Goal: Transaction & Acquisition: Purchase product/service

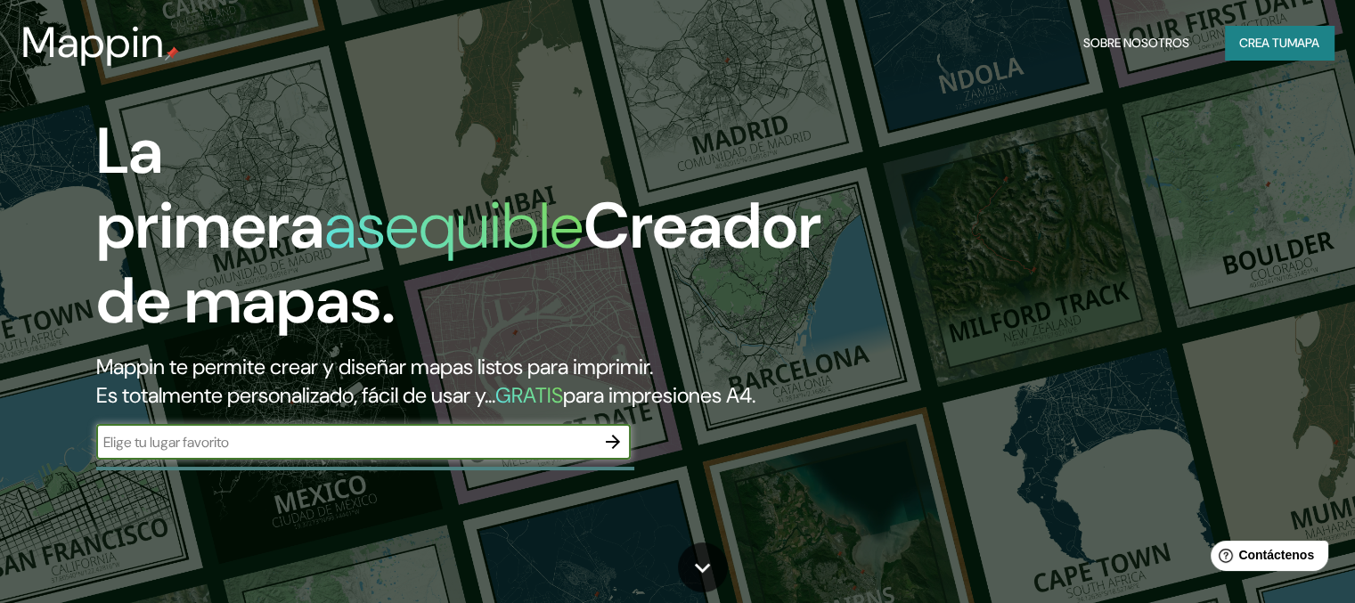
click at [193, 453] on input "text" at bounding box center [345, 442] width 499 height 20
type input "rio celeste"
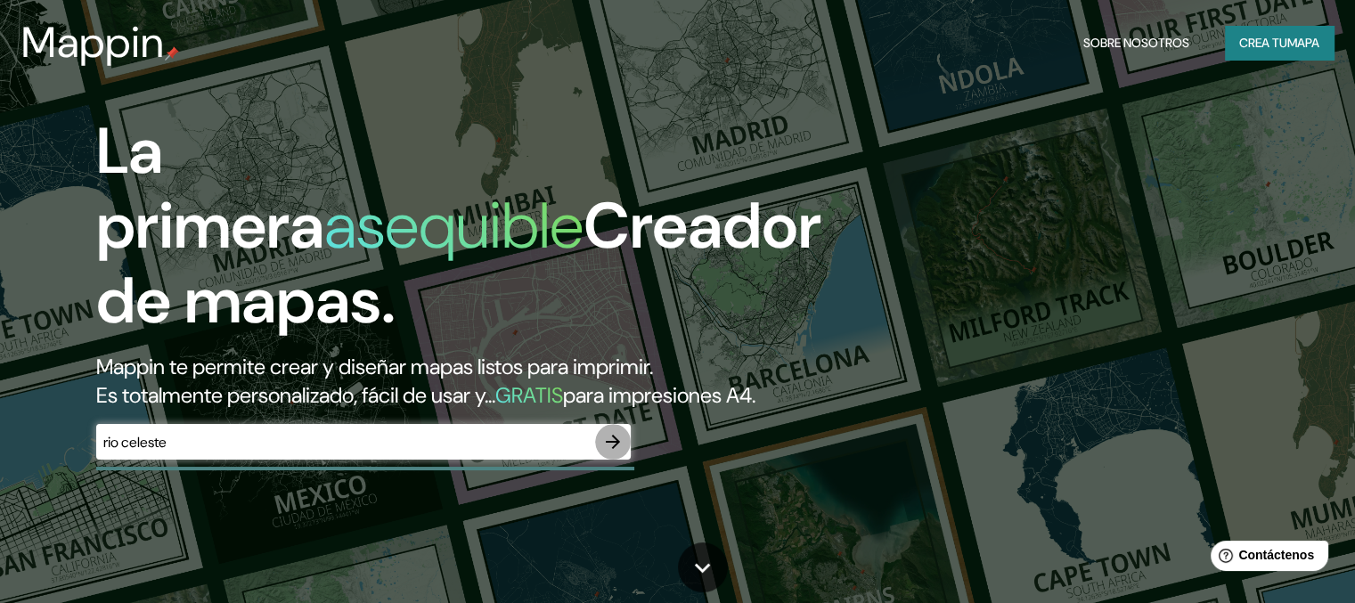
click at [608, 453] on icon "button" at bounding box center [612, 441] width 21 height 21
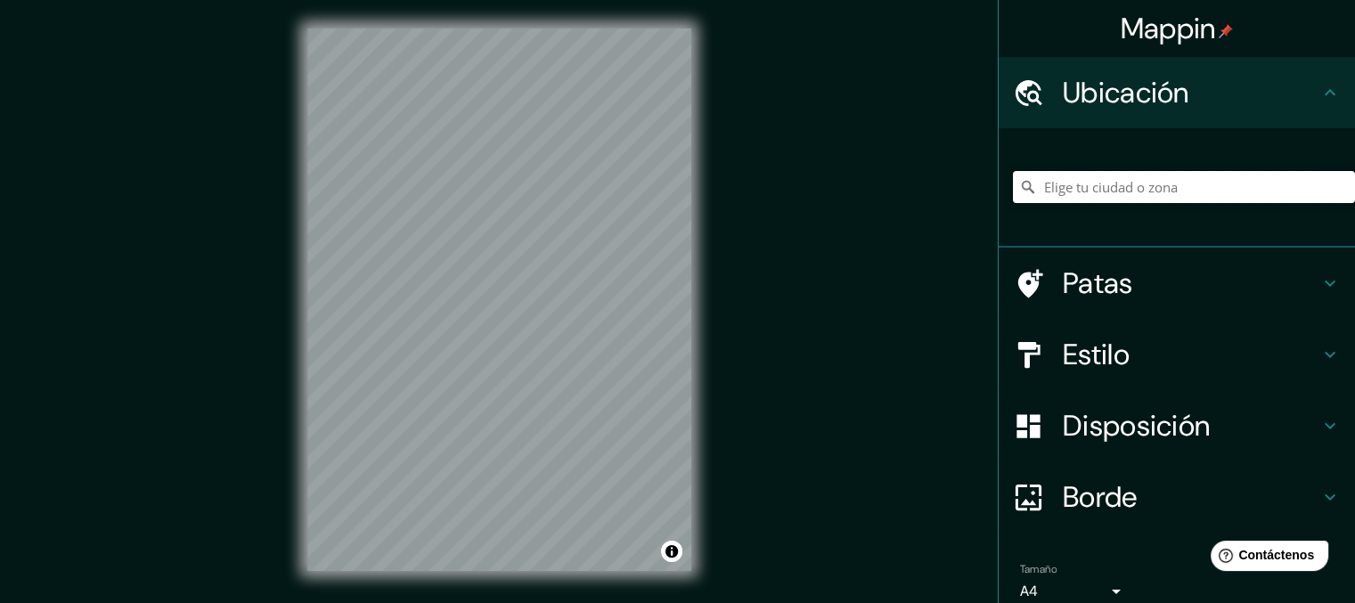
click at [1097, 186] on input "Elige tu ciudad o zona" at bounding box center [1184, 187] width 342 height 32
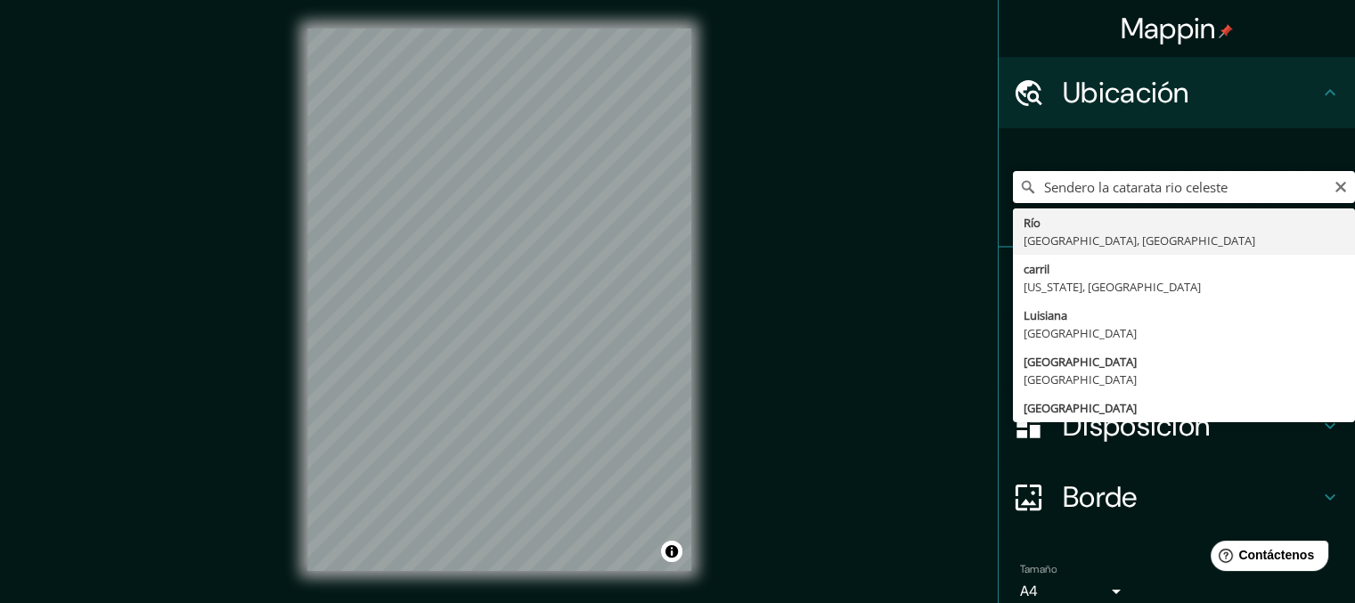
drag, startPoint x: 1233, startPoint y: 186, endPoint x: 1028, endPoint y: 210, distance: 206.3
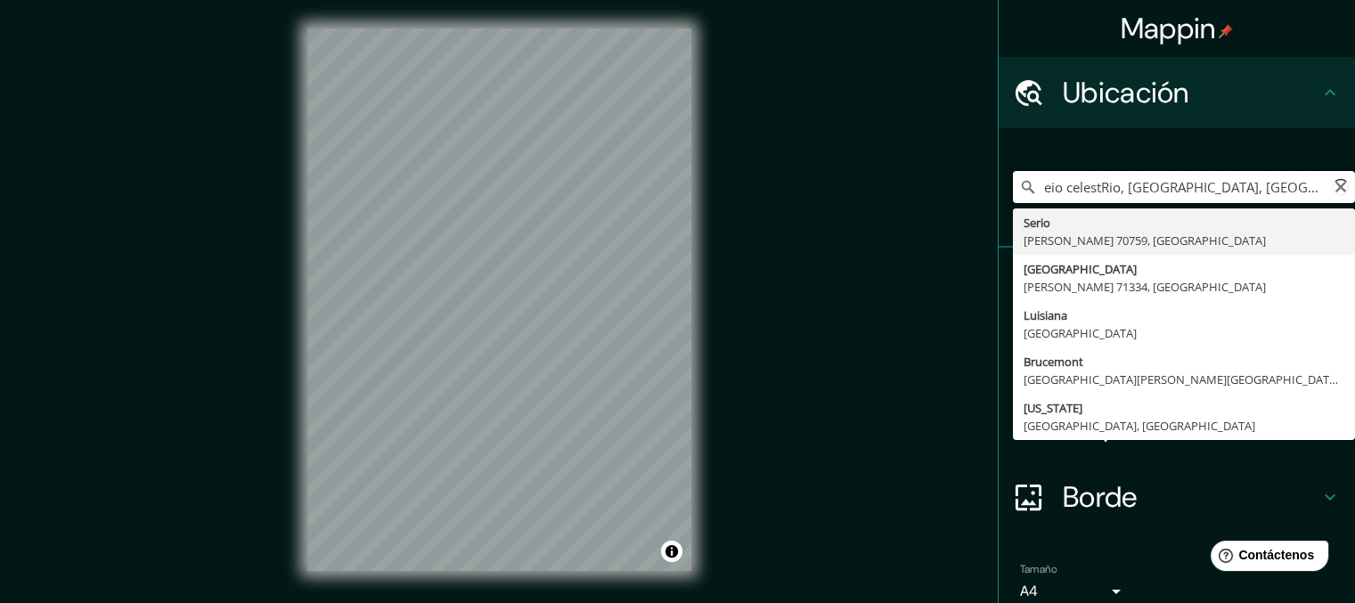
type input "[PERSON_NAME], Luisiana, [GEOGRAPHIC_DATA]"
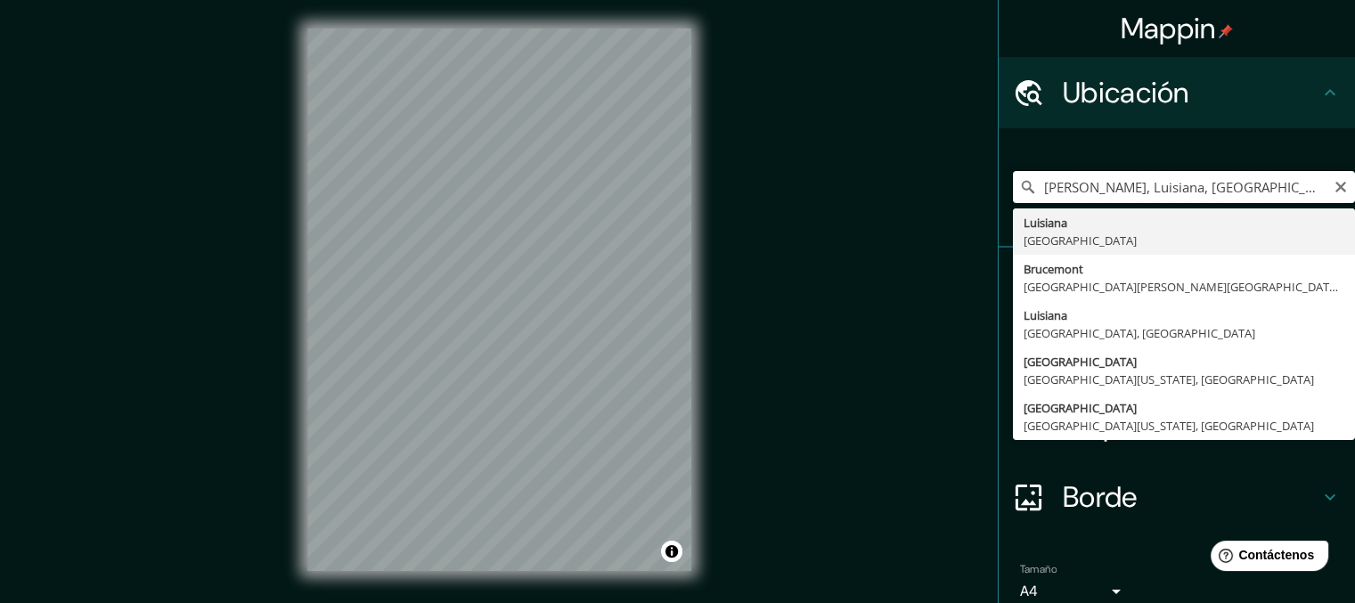
drag, startPoint x: 1298, startPoint y: 184, endPoint x: 1023, endPoint y: 202, distance: 275.9
click at [1023, 202] on input "[PERSON_NAME], Luisiana, [GEOGRAPHIC_DATA]" at bounding box center [1184, 187] width 342 height 32
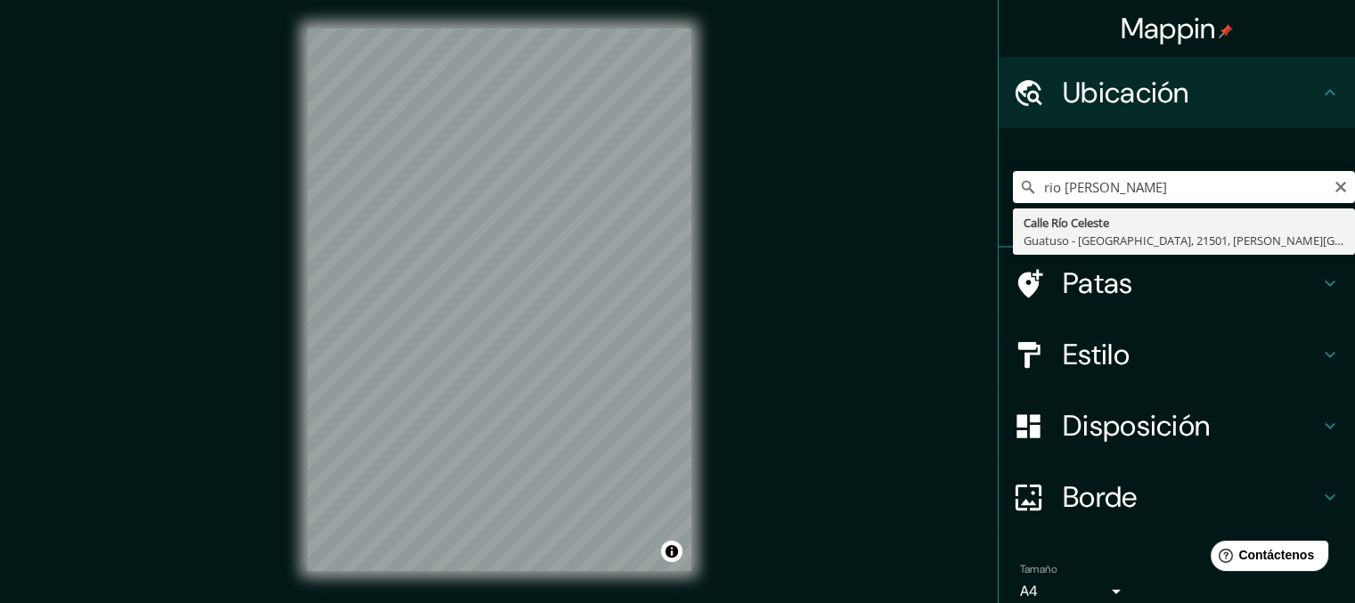
type input "[STREET_ADDRESS][PERSON_NAME]"
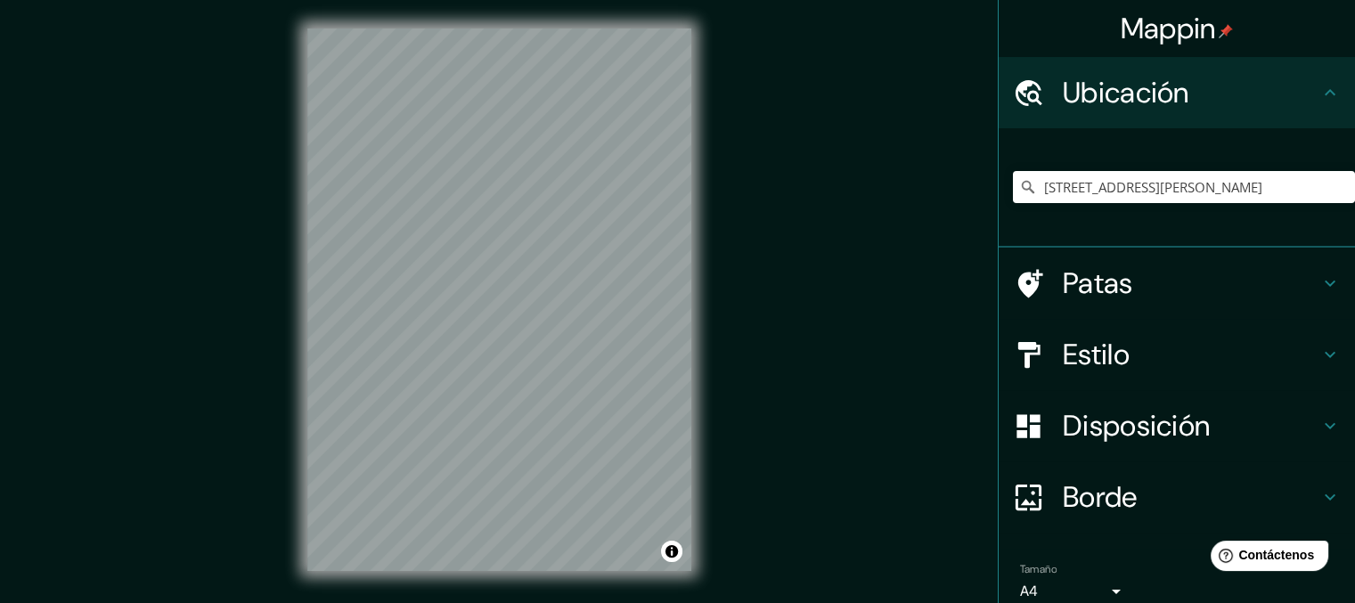
click at [1157, 352] on h4 "Estilo" at bounding box center [1191, 355] width 257 height 36
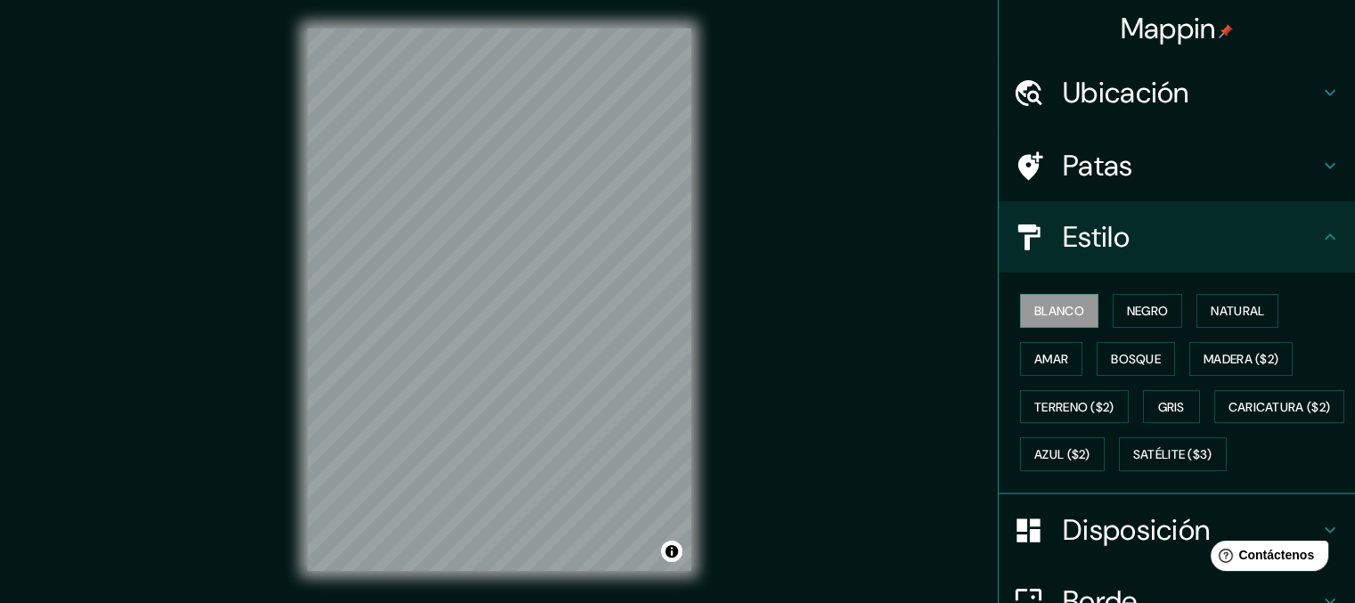
click at [1141, 241] on h4 "Estilo" at bounding box center [1191, 237] width 257 height 36
click at [1326, 225] on div "Estilo" at bounding box center [1177, 236] width 356 height 71
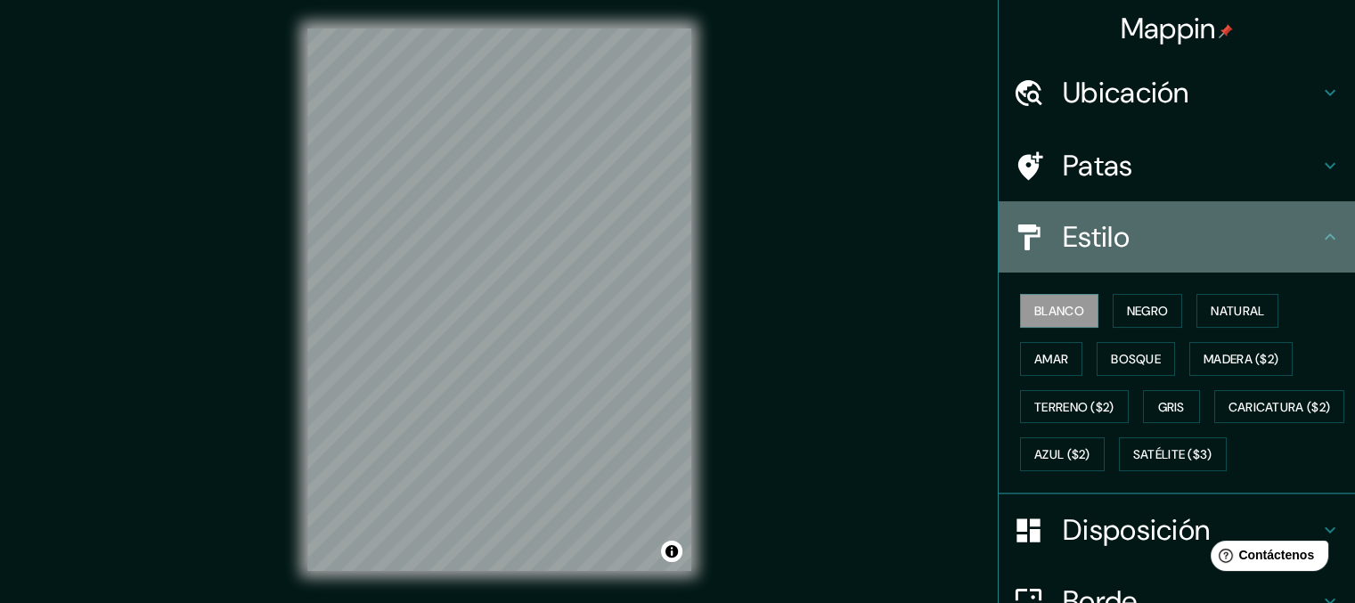
click at [1325, 234] on icon at bounding box center [1330, 236] width 11 height 6
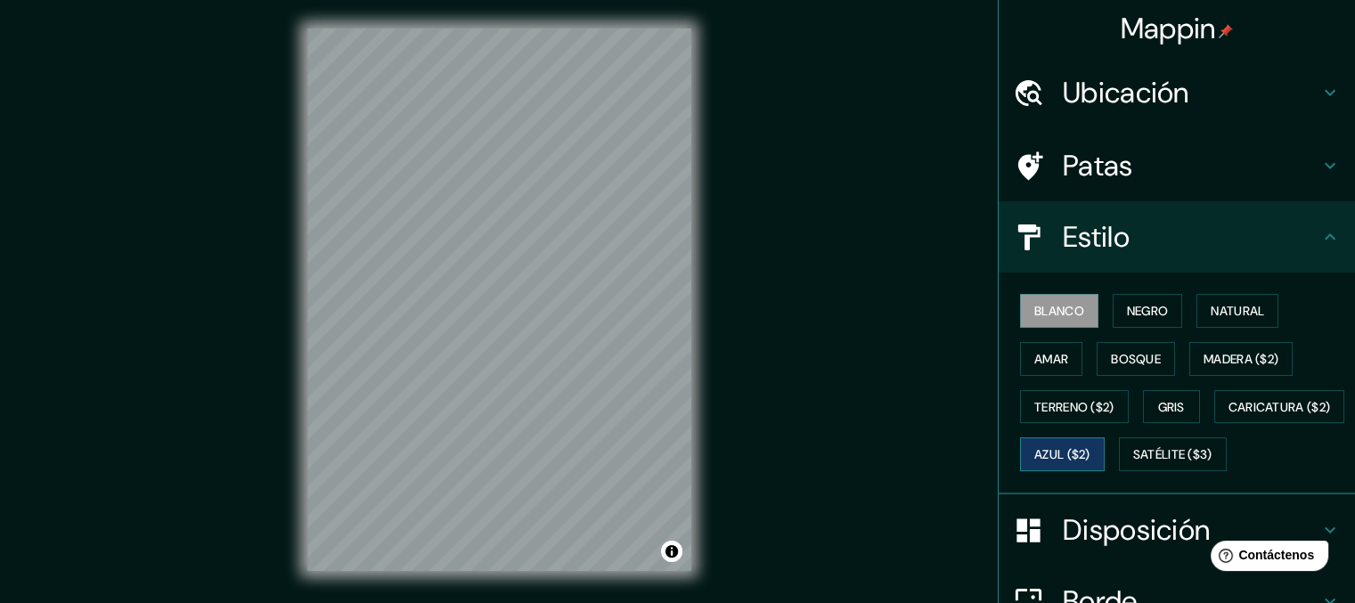
scroll to position [228, 0]
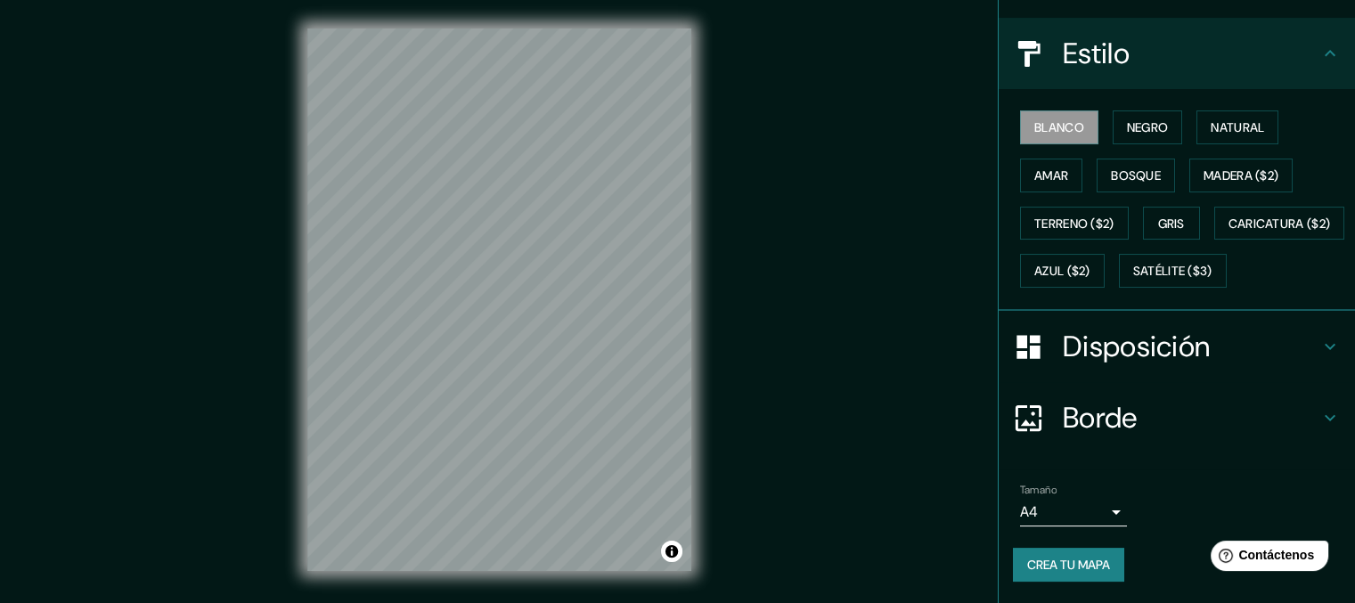
click at [1216, 341] on h4 "Disposición" at bounding box center [1191, 347] width 257 height 36
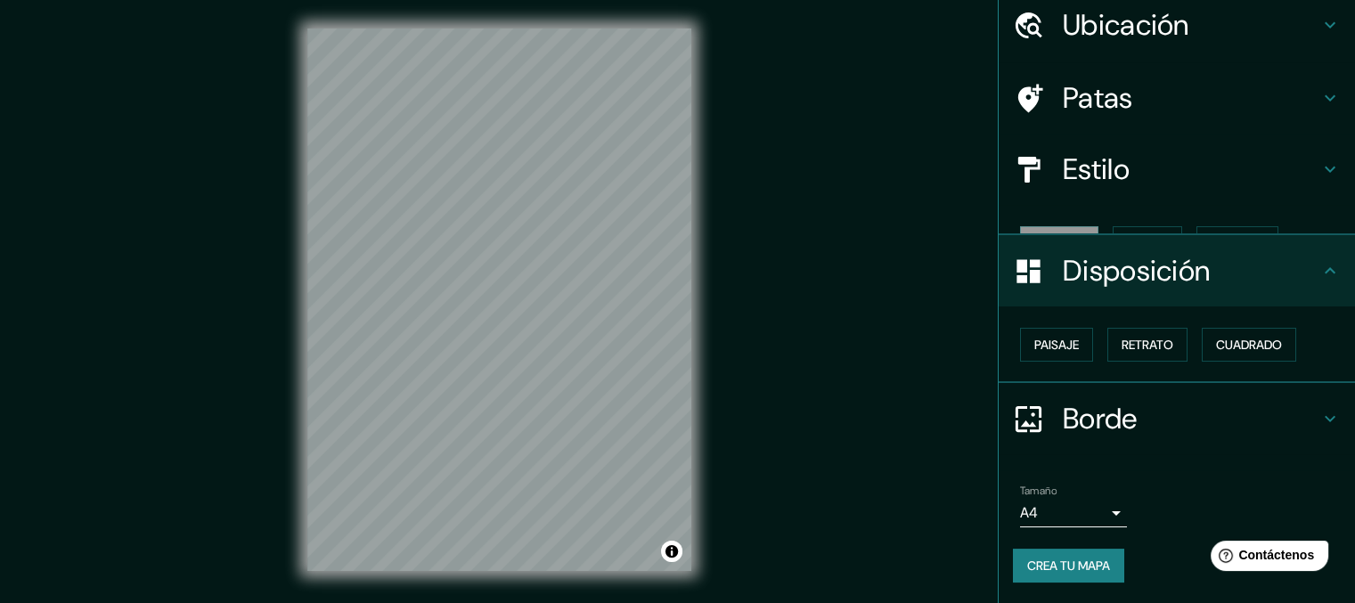
scroll to position [38, 0]
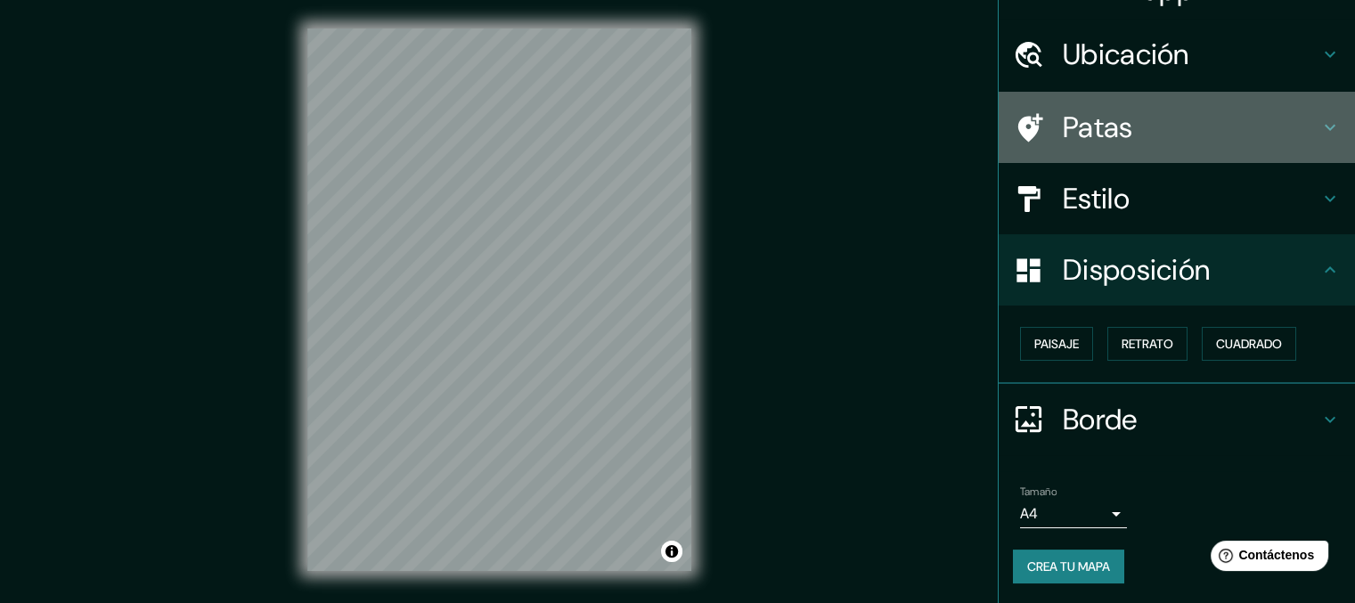
click at [1140, 136] on h4 "Patas" at bounding box center [1191, 128] width 257 height 36
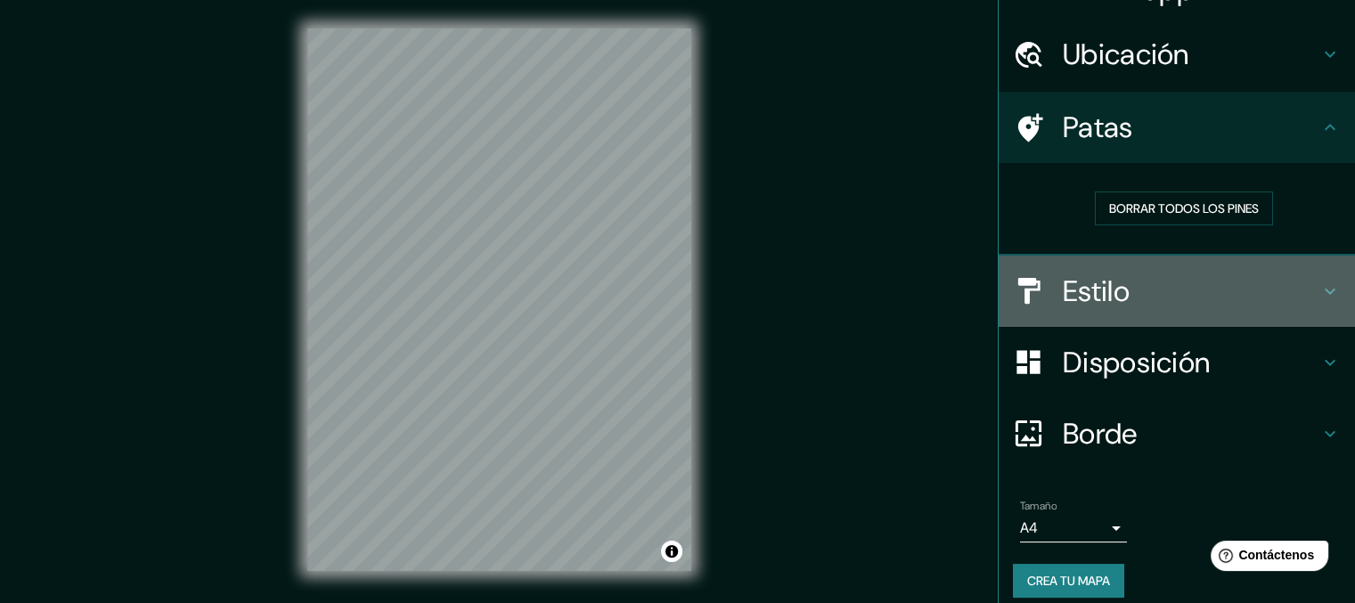
click at [1137, 300] on h4 "Estilo" at bounding box center [1191, 292] width 257 height 36
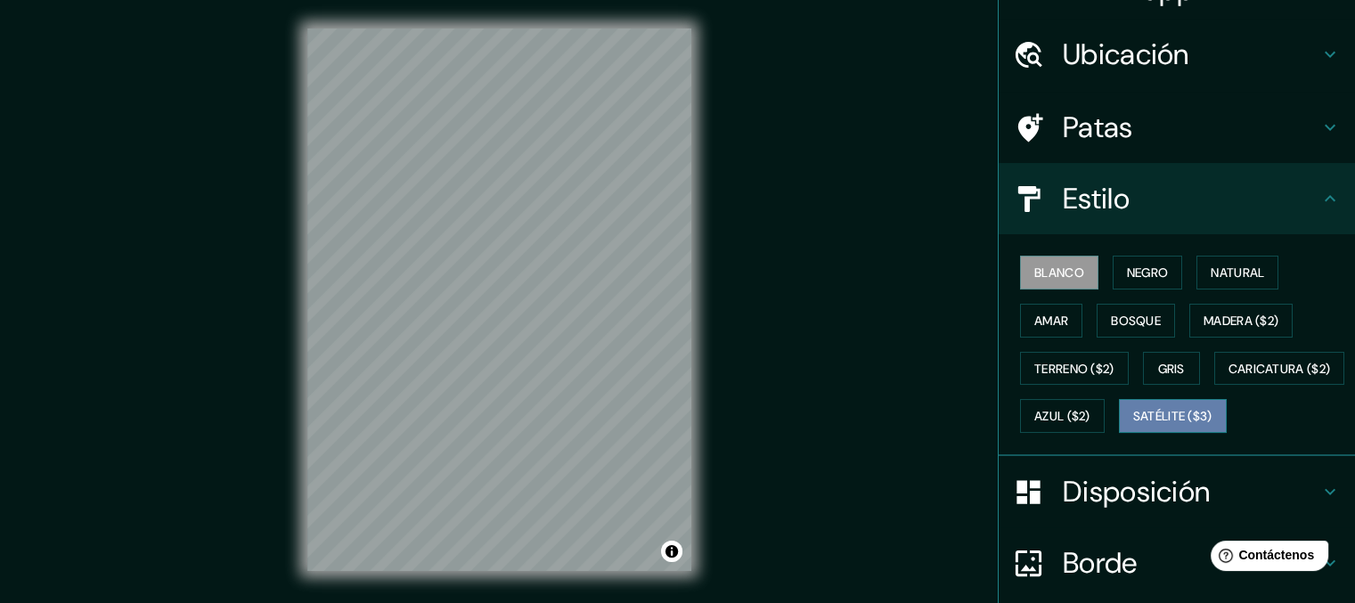
click at [1133, 425] on font "Satélite ($3)" at bounding box center [1172, 417] width 79 height 16
click at [948, 237] on div "Mappin Ubicación [GEOGRAPHIC_DATA], Guatuso - [GEOGRAPHIC_DATA], 21501, [PERSON…" at bounding box center [677, 314] width 1355 height 628
click at [924, 164] on div "Mappin Ubicación [GEOGRAPHIC_DATA], Guatuso - [GEOGRAPHIC_DATA], 21501, [PERSON…" at bounding box center [677, 314] width 1355 height 628
click at [788, 274] on div "Mappin Ubicación [GEOGRAPHIC_DATA], Guatuso - [GEOGRAPHIC_DATA], 21501, [PERSON…" at bounding box center [677, 314] width 1355 height 628
click at [727, 602] on html "Mappin Ubicación [GEOGRAPHIC_DATA], Guatuso - [GEOGRAPHIC_DATA], 21501, [PERSON…" at bounding box center [677, 301] width 1355 height 603
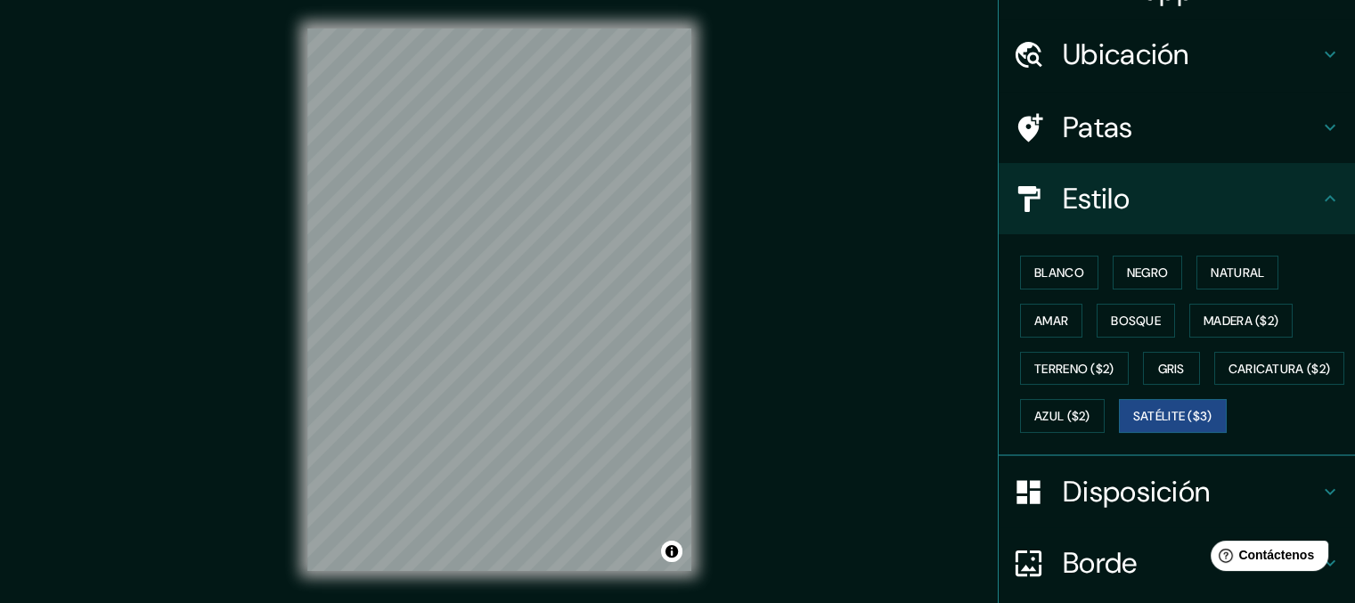
click at [375, 601] on div "Mappin Ubicación [GEOGRAPHIC_DATA], Guatuso - [GEOGRAPHIC_DATA], 21501, [PERSON…" at bounding box center [677, 314] width 1355 height 628
click at [778, 400] on div "Mappin Ubicación [GEOGRAPHIC_DATA], Guatuso - [GEOGRAPHIC_DATA], 21501, [PERSON…" at bounding box center [677, 314] width 1355 height 628
click at [773, 380] on div "Mappin Ubicación [GEOGRAPHIC_DATA], Guatuso - [GEOGRAPHIC_DATA], 21501, [PERSON…" at bounding box center [677, 314] width 1355 height 628
click at [714, 317] on div "© Mapbox © OpenStreetMap Improve this map © Maxar" at bounding box center [499, 300] width 441 height 600
click at [1229, 377] on font "Caricatura ($2)" at bounding box center [1280, 369] width 102 height 16
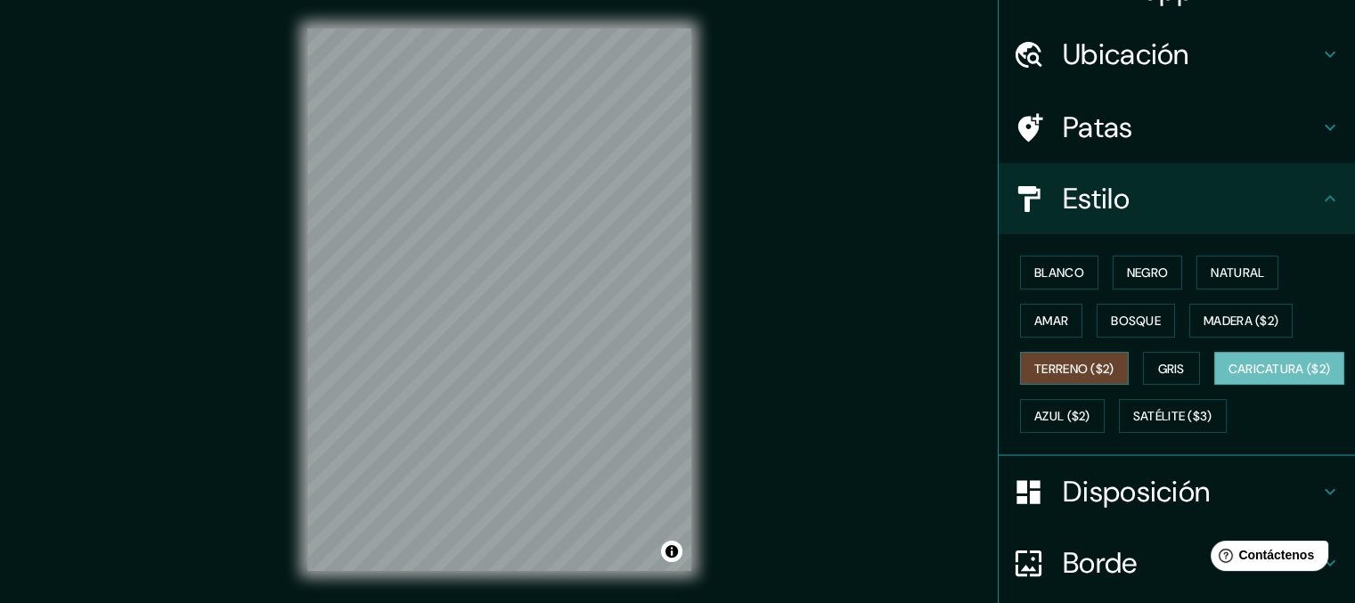
click at [1051, 369] on font "Terreno ($2)" at bounding box center [1074, 369] width 80 height 16
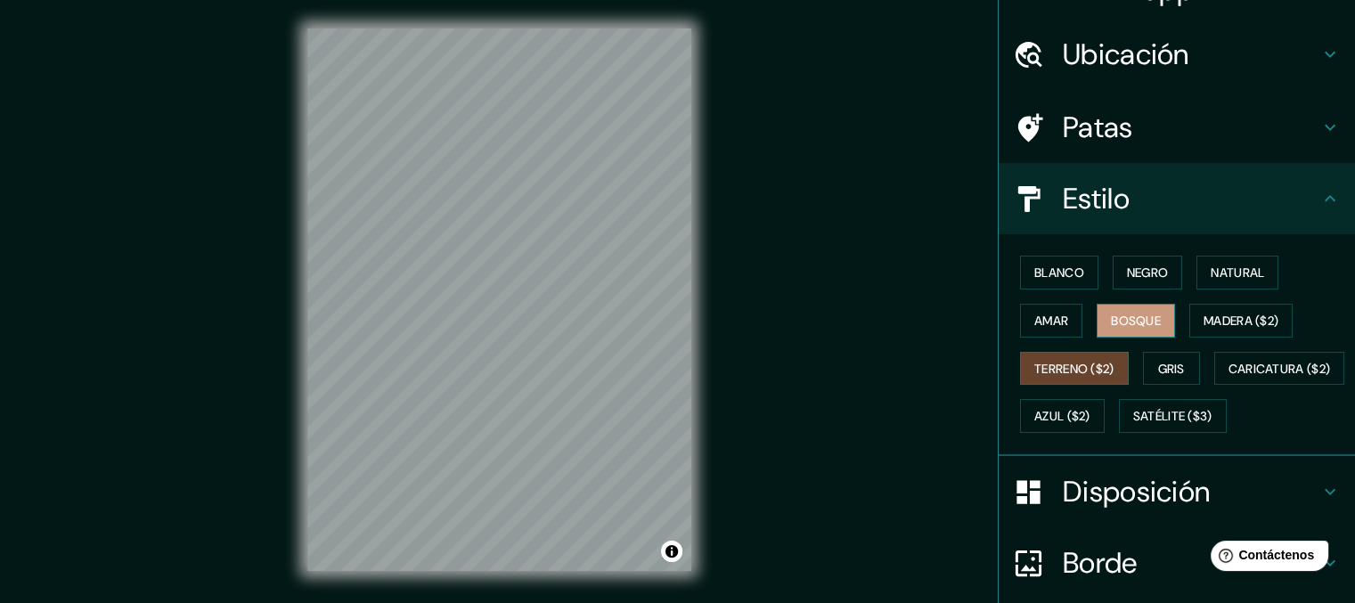
click at [1120, 302] on div "Blanco Negro Natural Amar Bosque Madera ($2) Terreno ($2) Gris Caricatura ($2) …" at bounding box center [1184, 345] width 342 height 192
click at [1121, 321] on font "Bosque" at bounding box center [1136, 321] width 50 height 16
click at [1034, 329] on font "Amar" at bounding box center [1051, 320] width 34 height 23
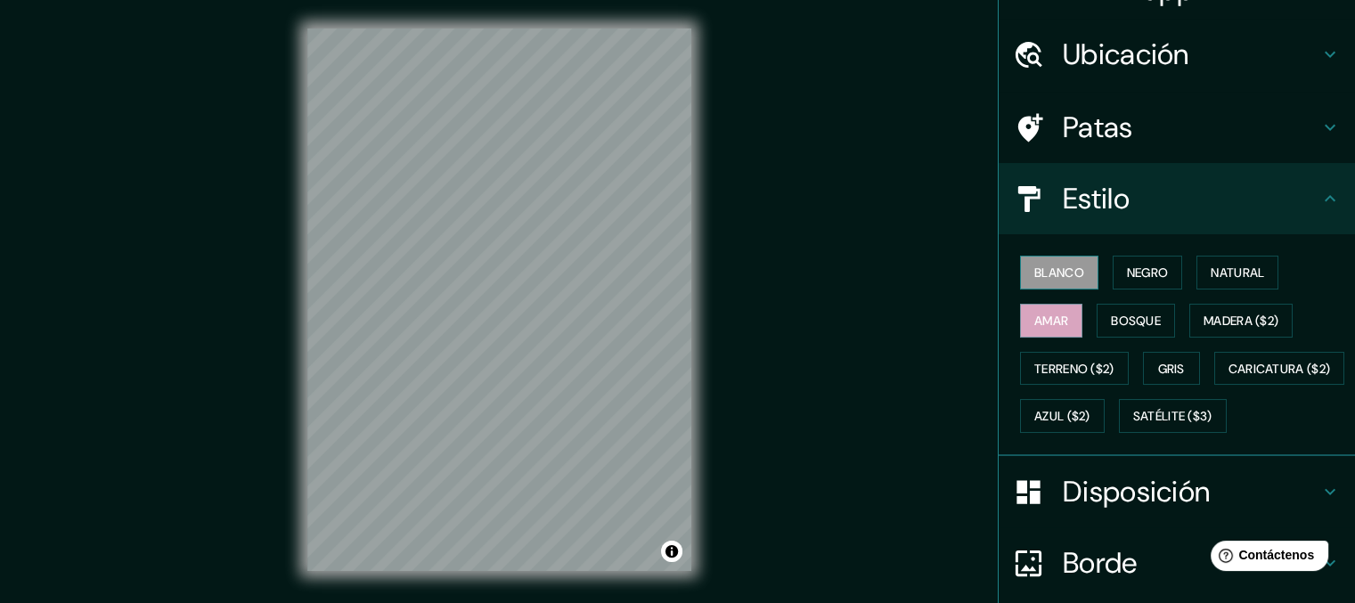
click at [1058, 271] on font "Blanco" at bounding box center [1059, 273] width 50 height 16
click at [1128, 274] on font "Negro" at bounding box center [1148, 273] width 42 height 16
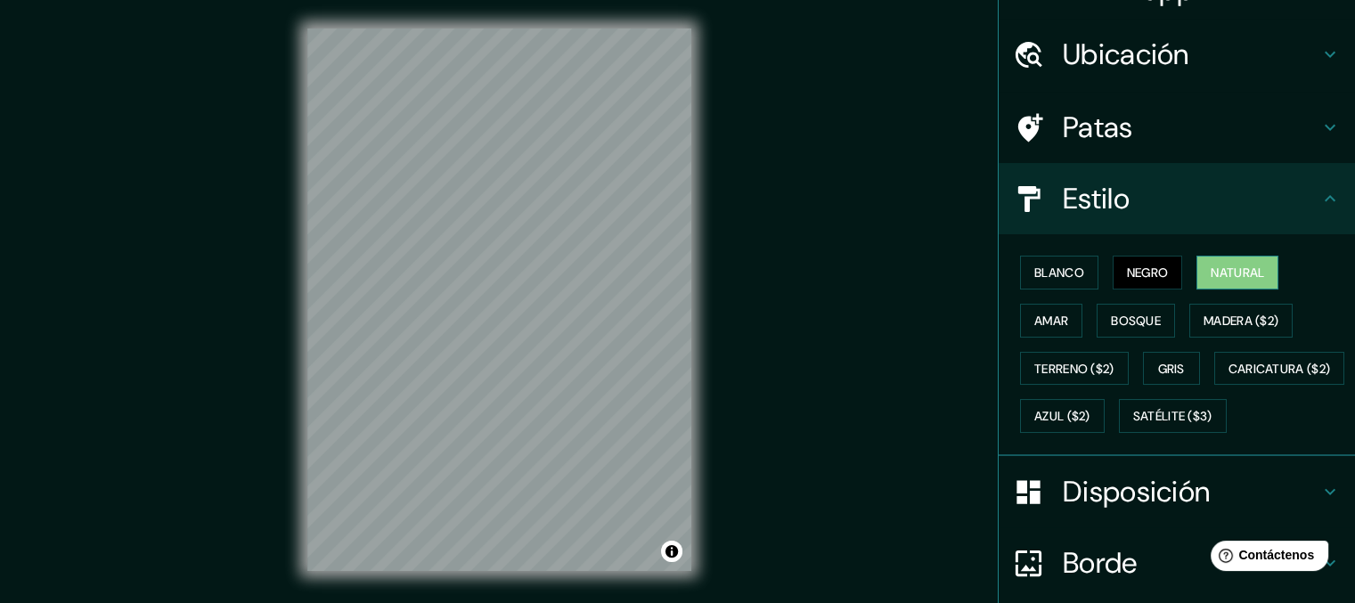
click at [1234, 283] on button "Natural" at bounding box center [1238, 273] width 82 height 34
click at [1034, 318] on font "Amar" at bounding box center [1051, 321] width 34 height 16
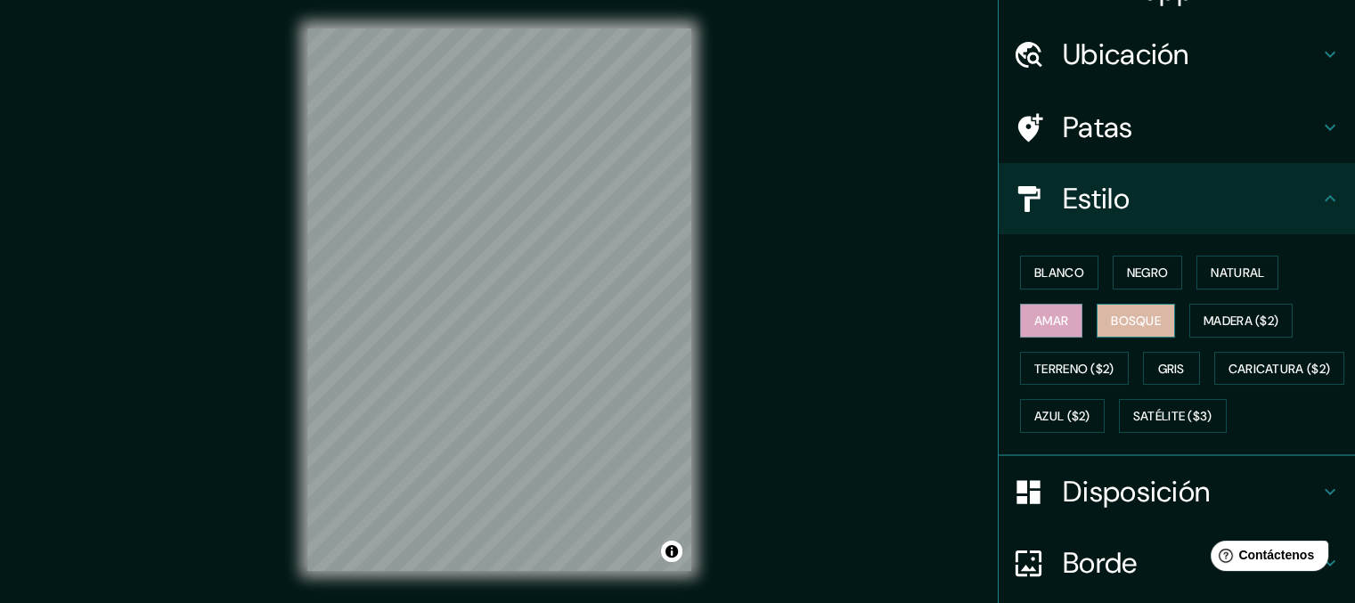
click at [1111, 309] on font "Bosque" at bounding box center [1136, 320] width 50 height 23
click at [1241, 343] on div "Blanco Negro Natural Amar Bosque Madera ($2) Terreno ($2) Gris Caricatura ($2) …" at bounding box center [1184, 345] width 342 height 192
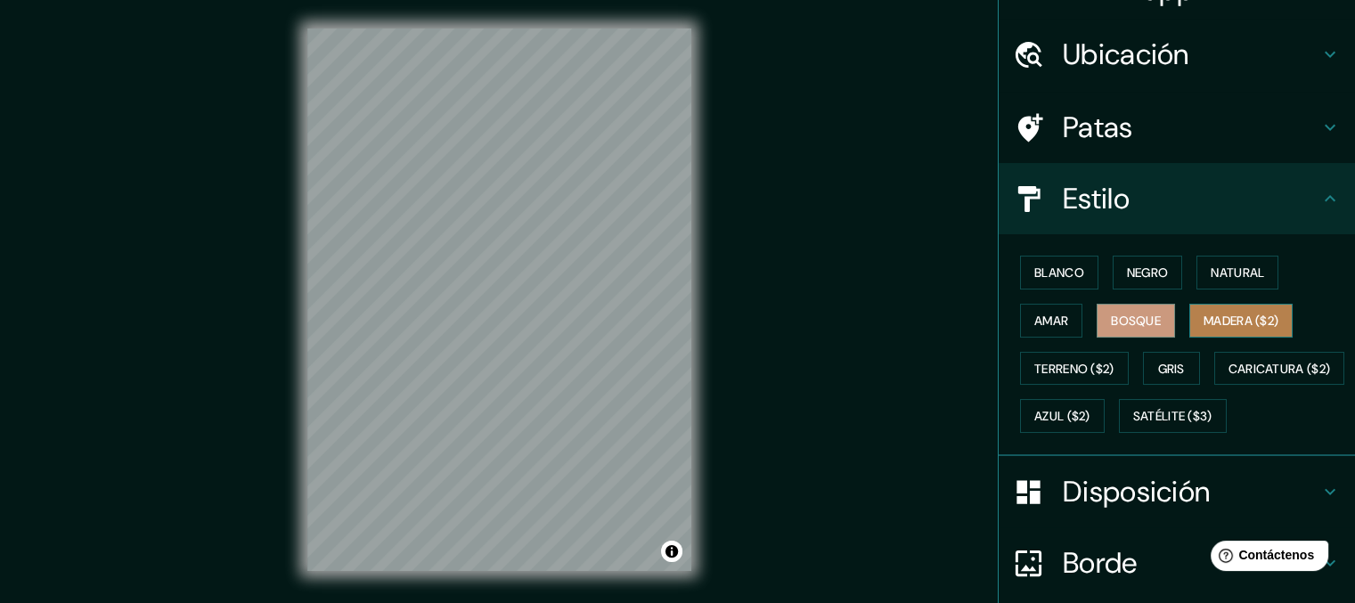
click at [1238, 321] on font "Madera ($2)" at bounding box center [1241, 321] width 75 height 16
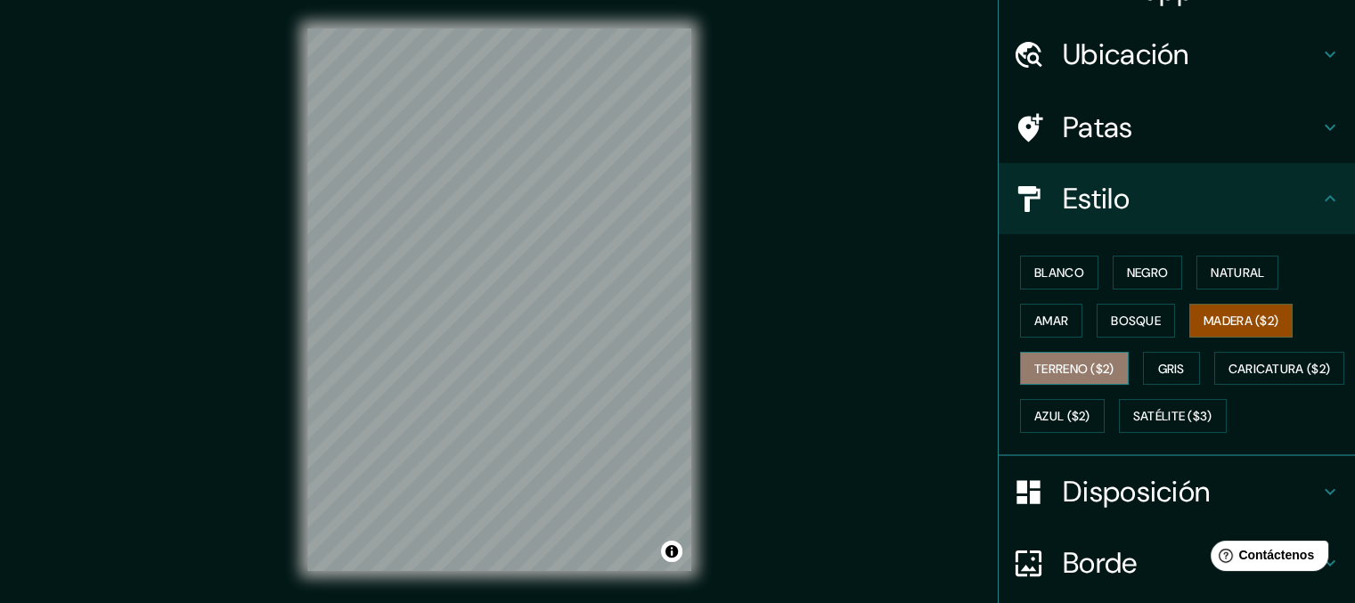
click at [1046, 361] on font "Terreno ($2)" at bounding box center [1074, 369] width 80 height 16
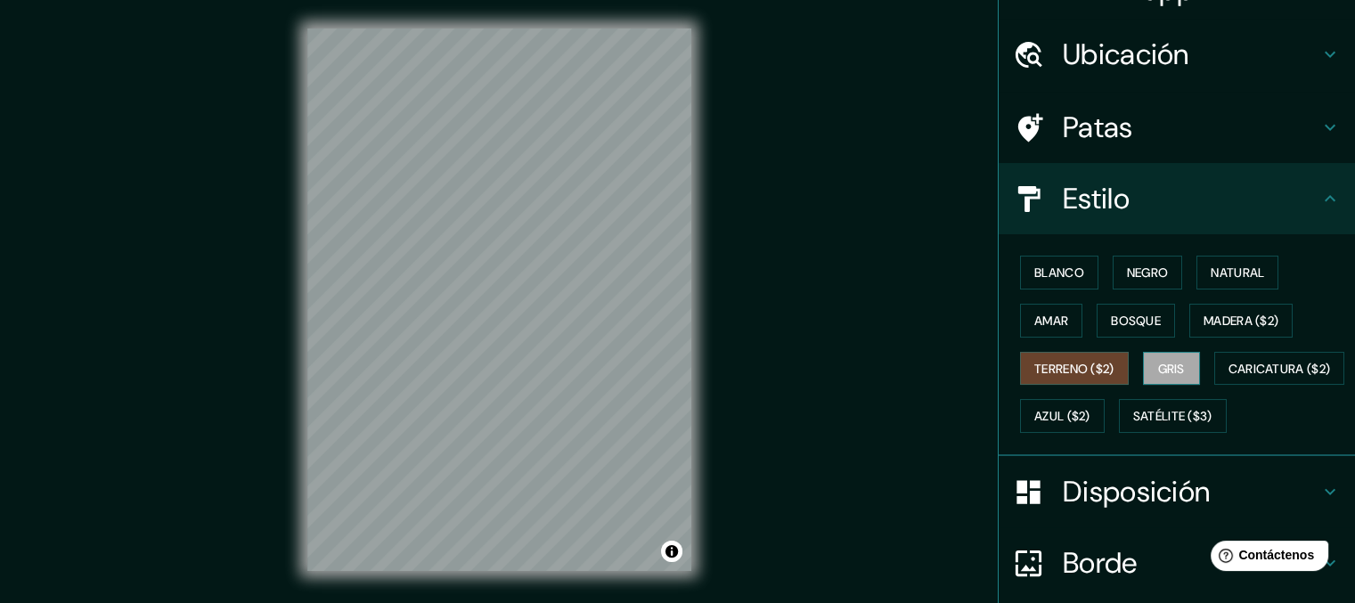
click at [1168, 368] on font "Gris" at bounding box center [1171, 369] width 27 height 16
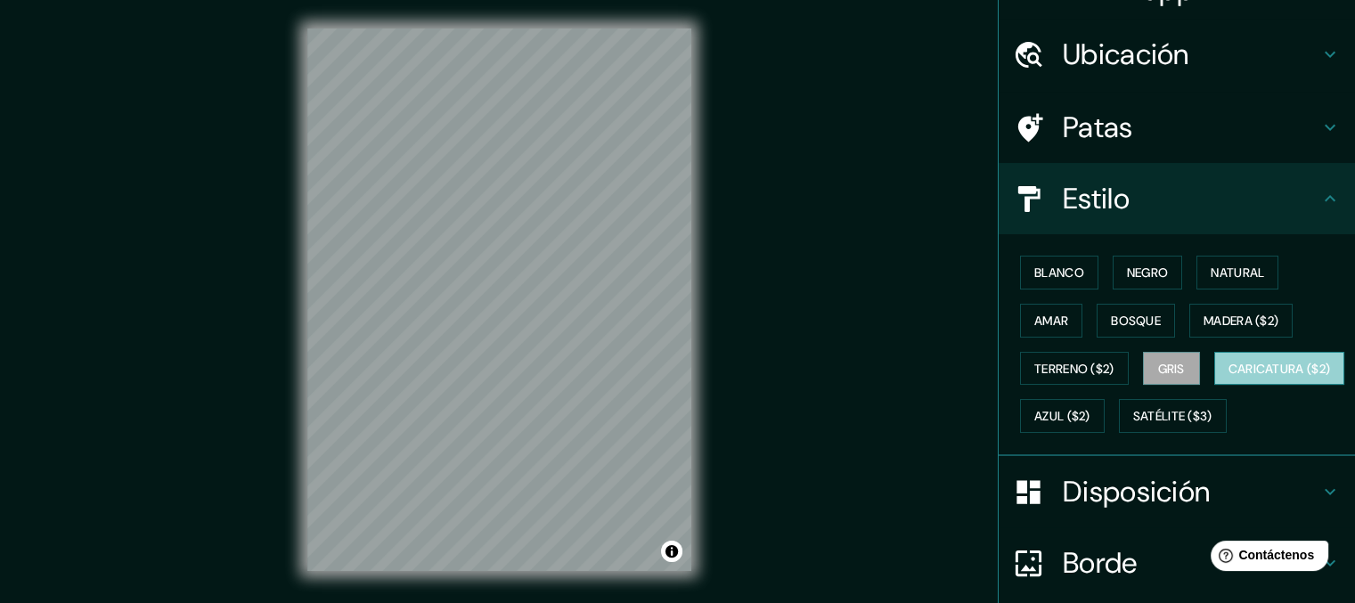
click at [1229, 377] on font "Caricatura ($2)" at bounding box center [1280, 369] width 102 height 16
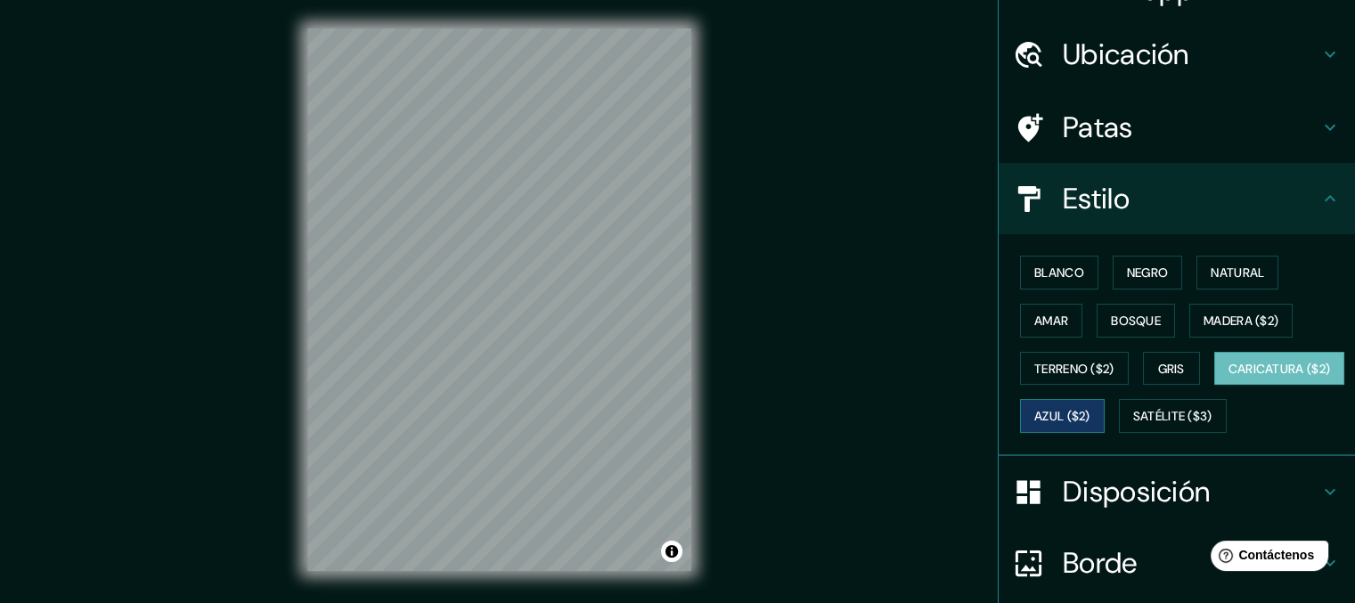
click at [1105, 427] on button "Azul ($2)" at bounding box center [1062, 416] width 85 height 34
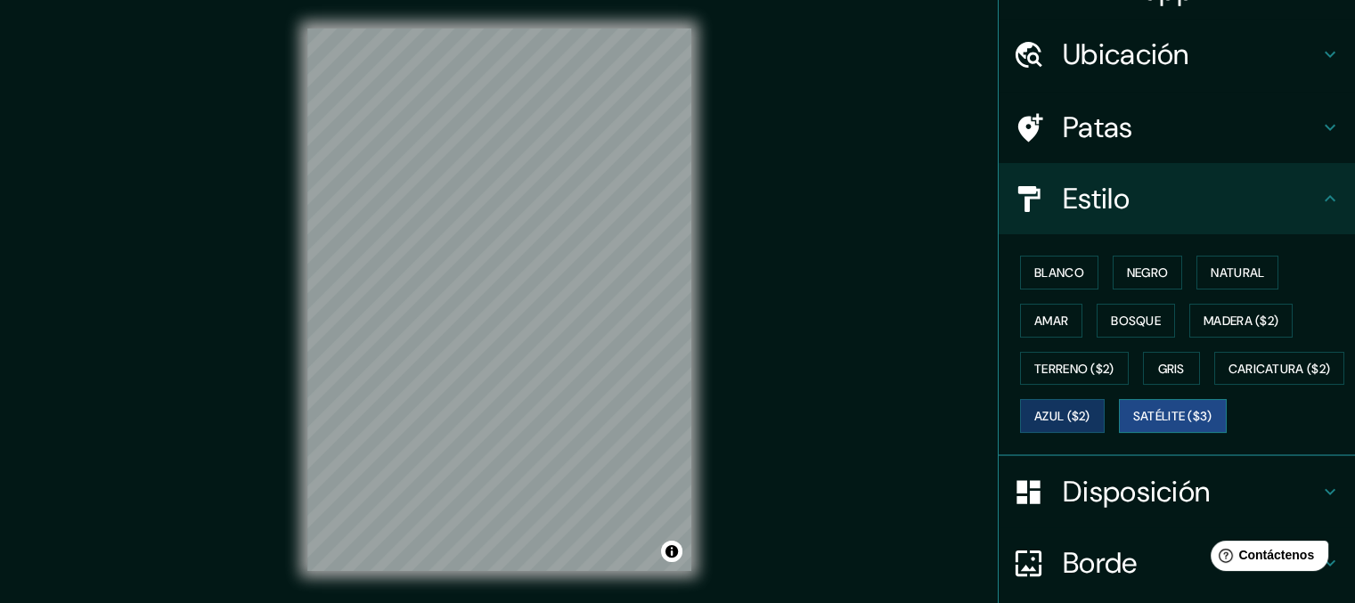
click at [1119, 433] on button "Satélite ($3)" at bounding box center [1173, 416] width 108 height 34
